Goal: Task Accomplishment & Management: Use online tool/utility

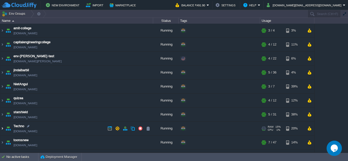
click at [2, 129] on img at bounding box center [2, 129] width 4 height 14
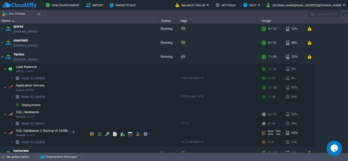
scroll to position [76, 0]
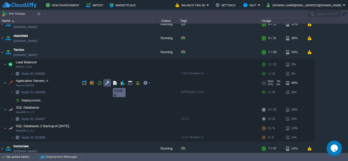
click at [109, 83] on button "button" at bounding box center [107, 83] width 5 height 5
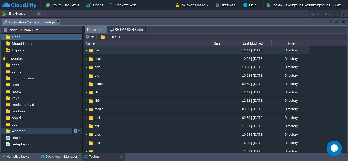
click at [31, 132] on div "webroot" at bounding box center [41, 131] width 81 height 7
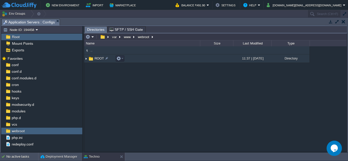
click at [86, 60] on img at bounding box center [86, 59] width 4 height 8
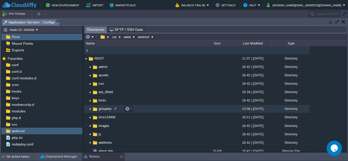
click at [90, 109] on img at bounding box center [90, 109] width 4 height 8
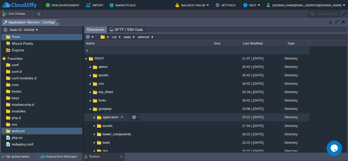
click at [92, 118] on img at bounding box center [94, 118] width 4 height 8
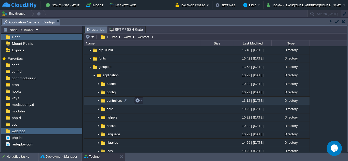
scroll to position [51, 0]
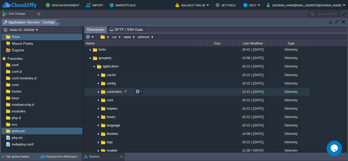
click at [98, 92] on img at bounding box center [98, 92] width 4 height 8
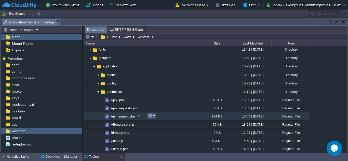
click at [153, 117] on em at bounding box center [151, 115] width 7 height 5
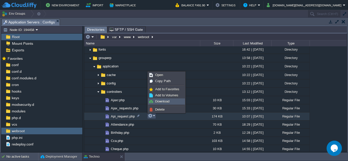
click at [159, 101] on span "Download" at bounding box center [162, 101] width 14 height 4
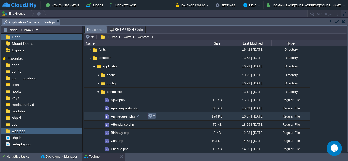
click at [153, 116] on em at bounding box center [151, 115] width 7 height 5
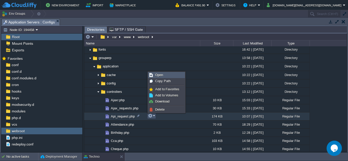
click at [160, 74] on span "Open" at bounding box center [159, 75] width 8 height 4
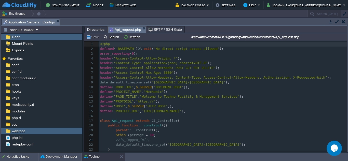
scroll to position [2, 0]
click at [153, 83] on div "4009 1 <?php 2 defined ( 'BASEPATH' ) OR exit ( 'No direct script access allowe…" at bounding box center [223, 118] width 248 height 153
click at [108, 38] on button "Search" at bounding box center [111, 37] width 17 height 5
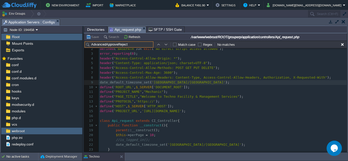
click at [166, 45] on button "button" at bounding box center [166, 44] width 5 height 5
click at [105, 45] on input "AdvancedApproveReject" at bounding box center [118, 44] width 69 height 6
click at [115, 45] on input "AdvanceApproveReject" at bounding box center [118, 44] width 69 height 6
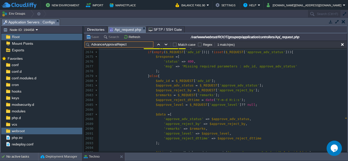
scroll to position [13122, 0]
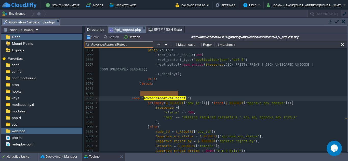
type input "AdvanceApprovalReject"
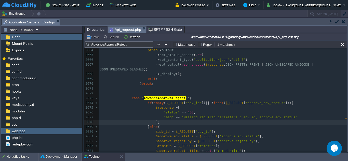
click at [251, 120] on pre "];" at bounding box center [223, 122] width 248 height 5
click at [343, 47] on button "button" at bounding box center [342, 44] width 5 height 5
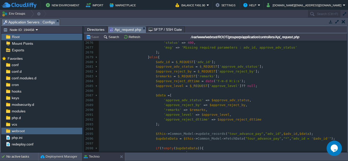
scroll to position [13191, 0]
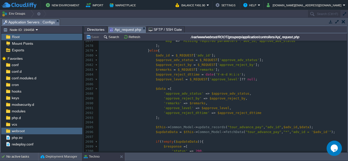
click at [228, 125] on span ""tour_advance_pay"" at bounding box center [245, 127] width 36 height 4
type textarea "tour_advance_pay"
click at [180, 90] on div "x 2654 'data' => $updatedData [ 0 ] 2655 ]; 2656 } else { 2657 $response = [ 26…" at bounding box center [223, 70] width 248 height 292
click at [190, 90] on div "x 2654 'data' => $updatedData [ 0 ] 2655 ]; 2656 } else { 2657 $response = [ 26…" at bounding box center [223, 70] width 248 height 292
click at [247, 91] on pre "'approve_adv_status' => $approve_adv_status ," at bounding box center [223, 93] width 248 height 5
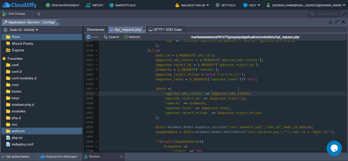
click at [233, 122] on div "x 2654 'data' => $updatedData [ 0 ] 2655 ]; 2656 } else { 2657 $response = [ 26…" at bounding box center [223, 70] width 248 height 292
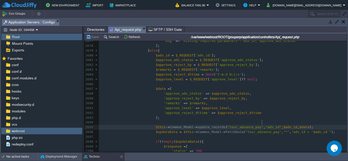
click at [262, 123] on div "x 2654 'data' => $updatedData [ 0 ] 2655 ]; 2656 } else { 2657 $response = [ 26…" at bounding box center [223, 70] width 248 height 292
click at [279, 123] on div "x 2654 'data' => $updatedData [ 0 ] 2655 ]; 2656 } else { 2657 $response = [ 26…" at bounding box center [223, 70] width 248 height 292
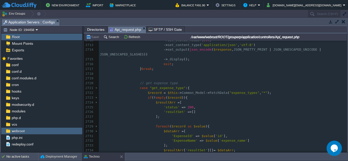
scroll to position [0, 0]
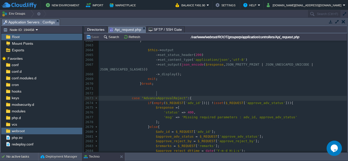
click at [157, 94] on div "x 2652 'status' => 200 , 2653 'msg' => 'Report approval status updated successf…" at bounding box center [223, 98] width 248 height 216
type textarea "AdvanceApprovalReject"
click at [200, 110] on pre "'status' => 400 ," at bounding box center [223, 112] width 248 height 5
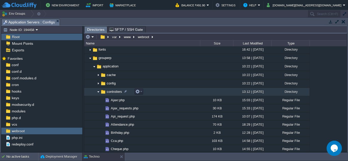
drag, startPoint x: 99, startPoint y: 92, endPoint x: 94, endPoint y: 81, distance: 12.4
click at [99, 92] on img at bounding box center [98, 92] width 4 height 8
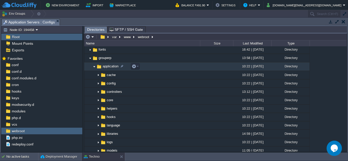
click at [93, 67] on img at bounding box center [94, 67] width 4 height 8
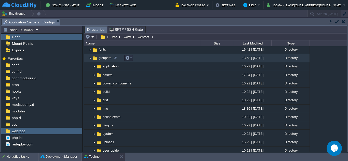
click at [90, 58] on img at bounding box center [90, 58] width 4 height 8
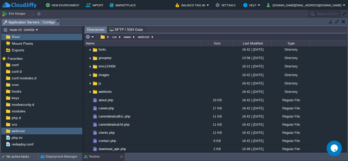
click at [344, 23] on button "button" at bounding box center [343, 21] width 4 height 5
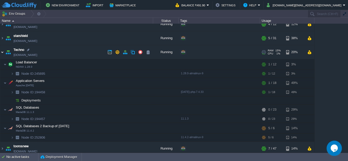
click at [2, 53] on img at bounding box center [2, 52] width 4 height 14
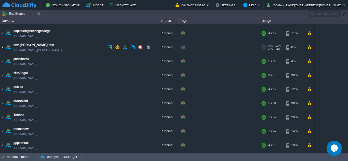
scroll to position [11, 0]
